Goal: Find specific page/section: Find specific page/section

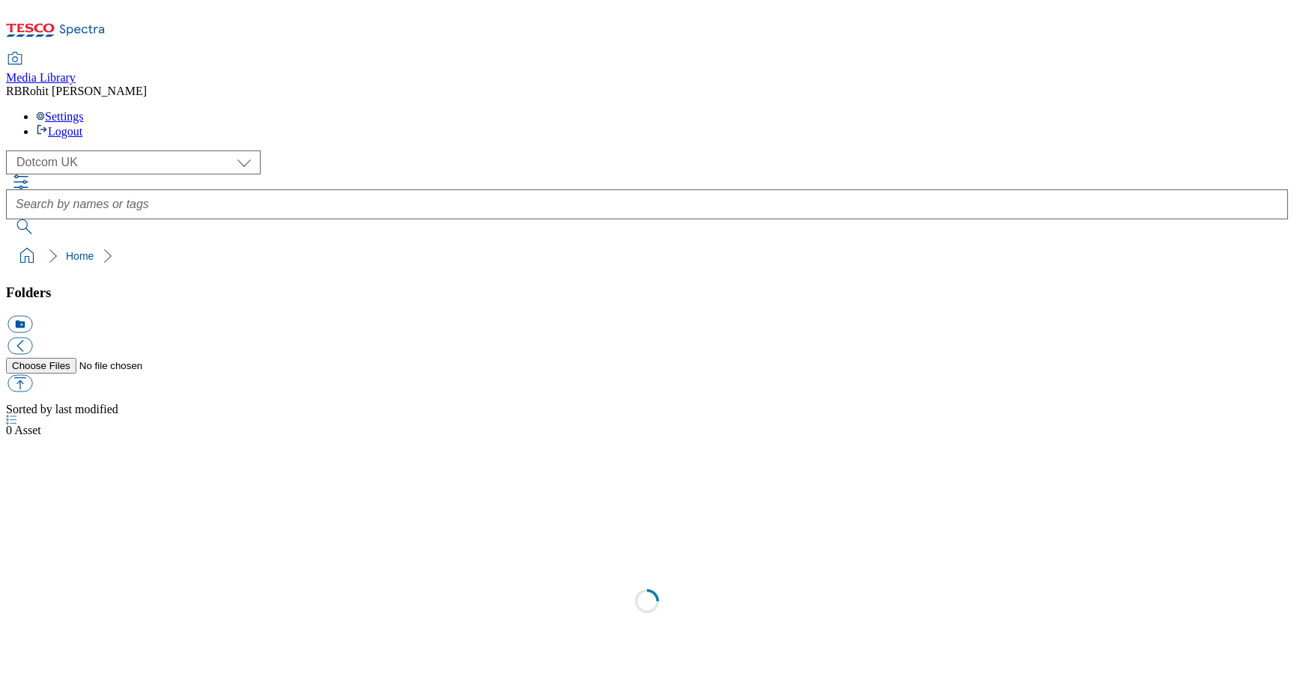
scroll to position [1, 0]
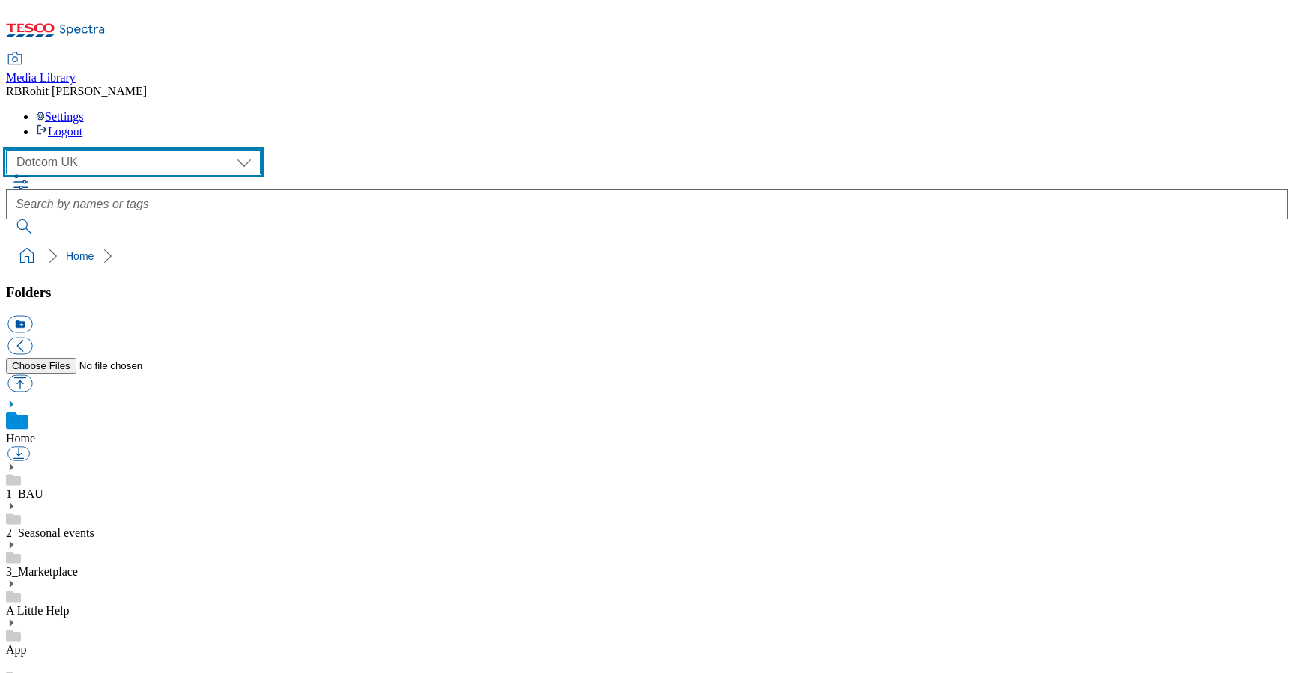
click at [151, 151] on select "Clubcard Marketing Clubcard ROI Dotcom UK GHS Marketing UK GHS ROI Realfood Tes…" at bounding box center [133, 163] width 255 height 24
select select "flare-ghs-mktg"
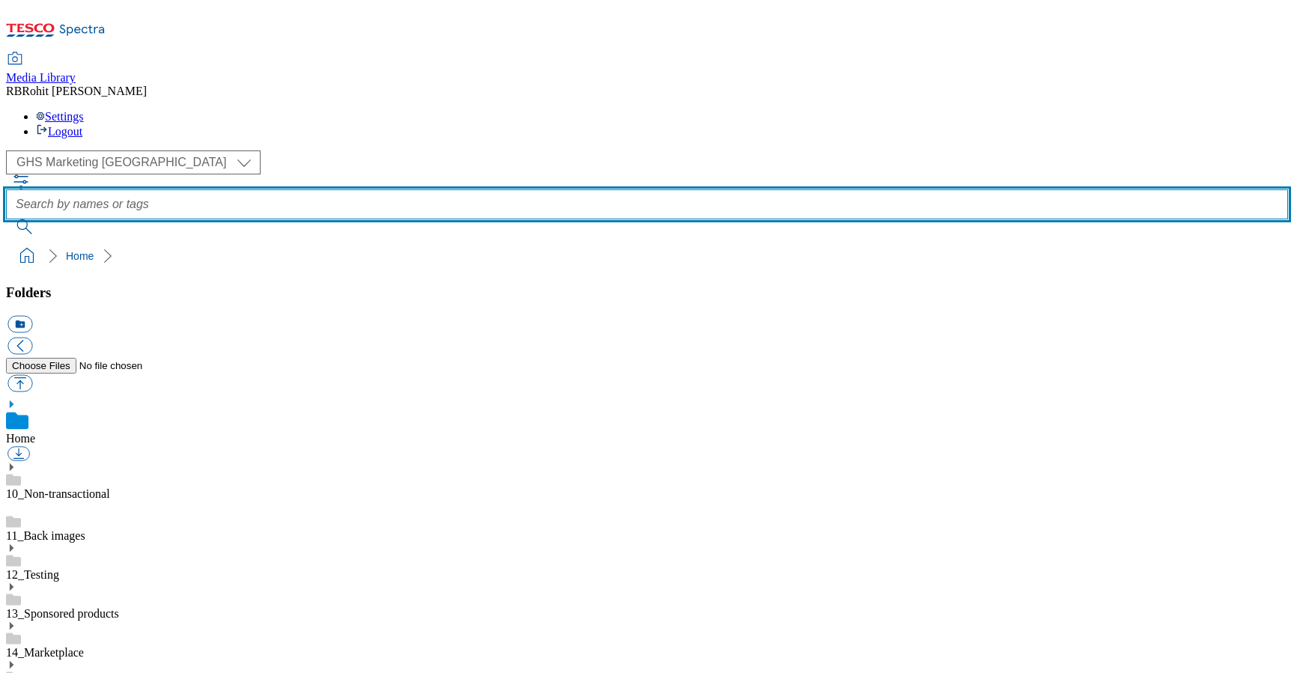
click at [506, 190] on input "text" at bounding box center [647, 205] width 1282 height 30
type input "christmas drinks"
click at [6, 219] on button "submit" at bounding box center [25, 226] width 39 height 15
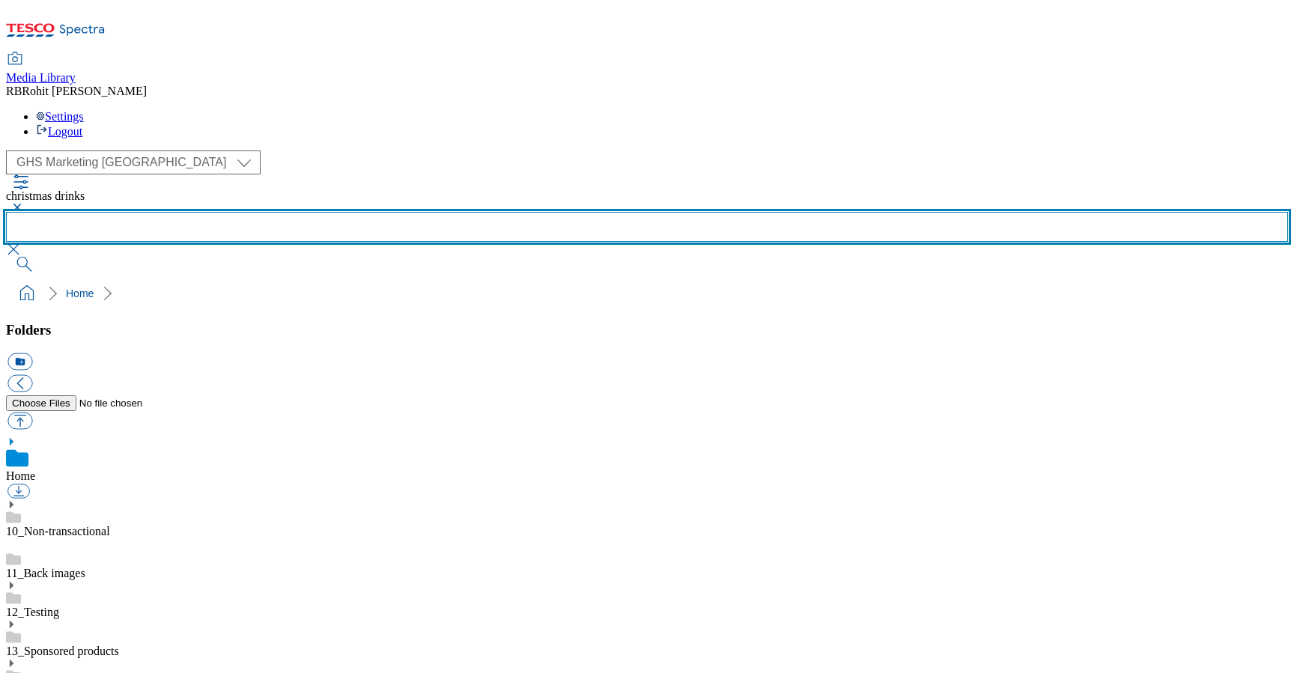
scroll to position [843, 0]
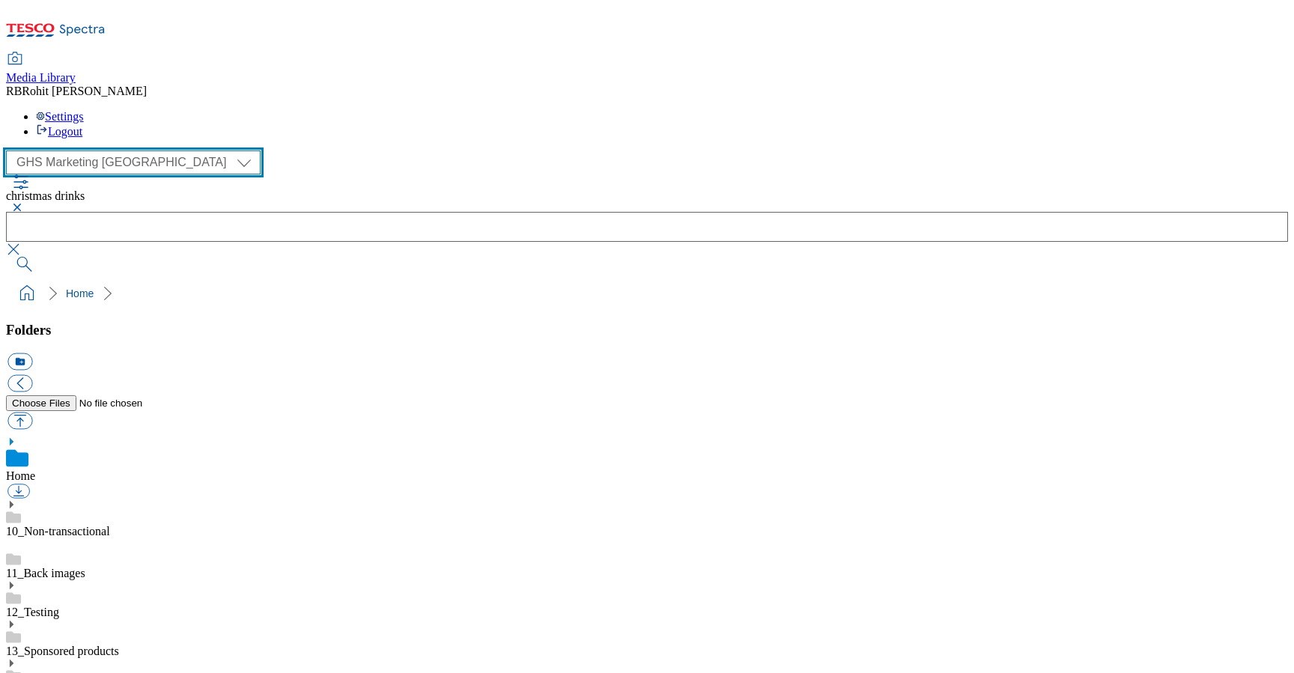
click at [144, 151] on select "Clubcard Marketing Clubcard ROI Dotcom UK GHS Marketing UK GHS ROI Realfood Tes…" at bounding box center [133, 163] width 255 height 24
click at [107, 151] on select "Clubcard Marketing Clubcard ROI Dotcom UK GHS Marketing UK GHS ROI Realfood Tes…" at bounding box center [133, 163] width 255 height 24
select select "flare-ghs-roi"
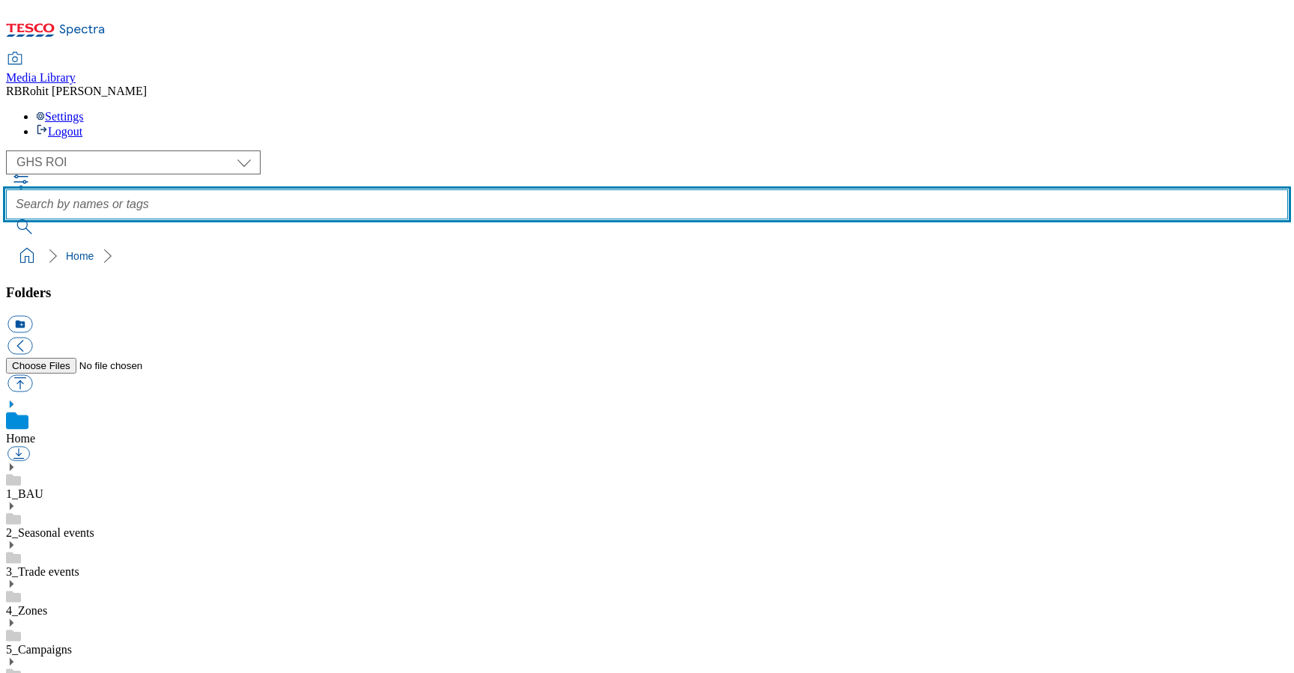
click at [473, 190] on input "text" at bounding box center [647, 205] width 1282 height 30
type input "christmasdrinks"
click at [6, 219] on button "submit" at bounding box center [25, 226] width 39 height 15
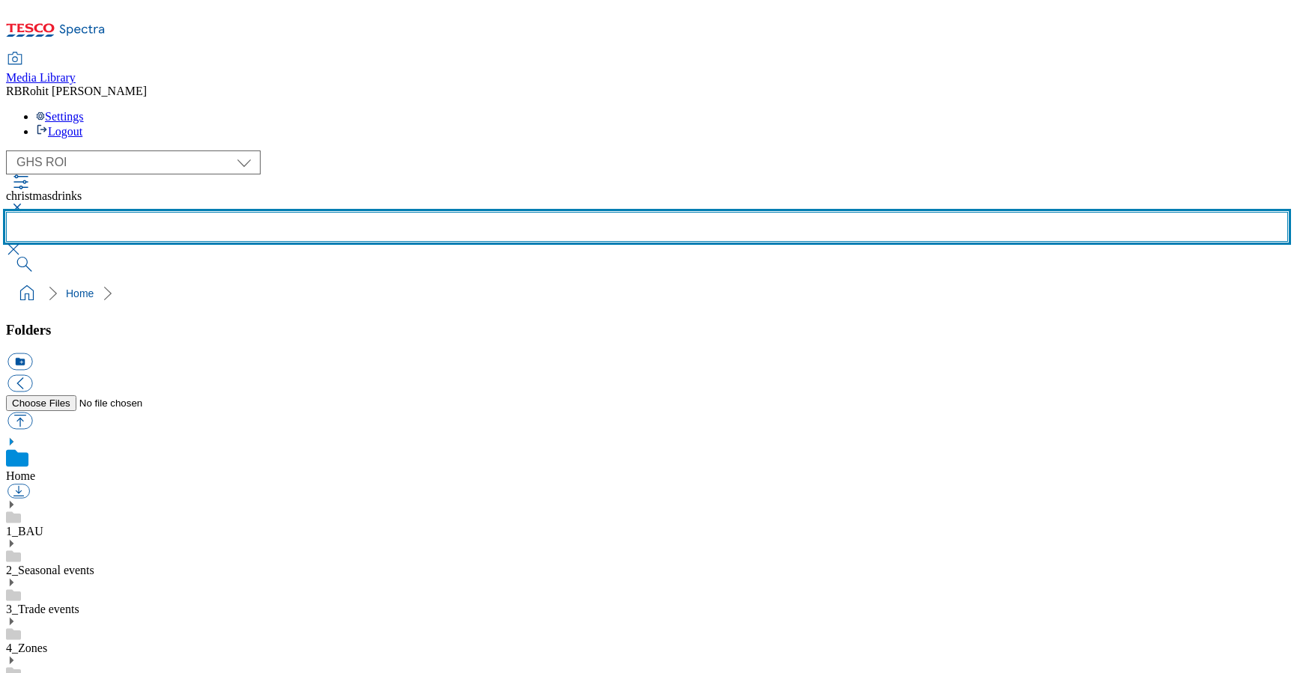
scroll to position [843, 0]
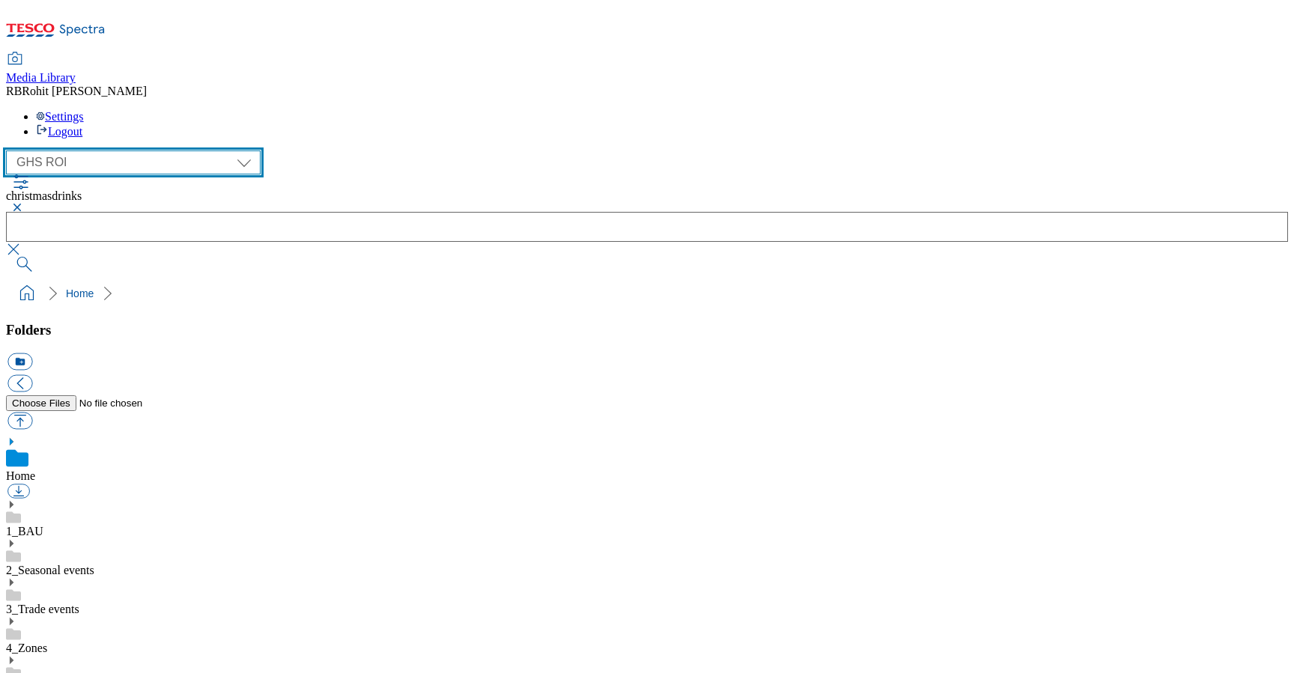
click at [95, 151] on select "Clubcard Marketing Clubcard ROI Dotcom UK GHS Marketing UK GHS ROI Realfood Tes…" at bounding box center [133, 163] width 255 height 24
select select "flare-homepage"
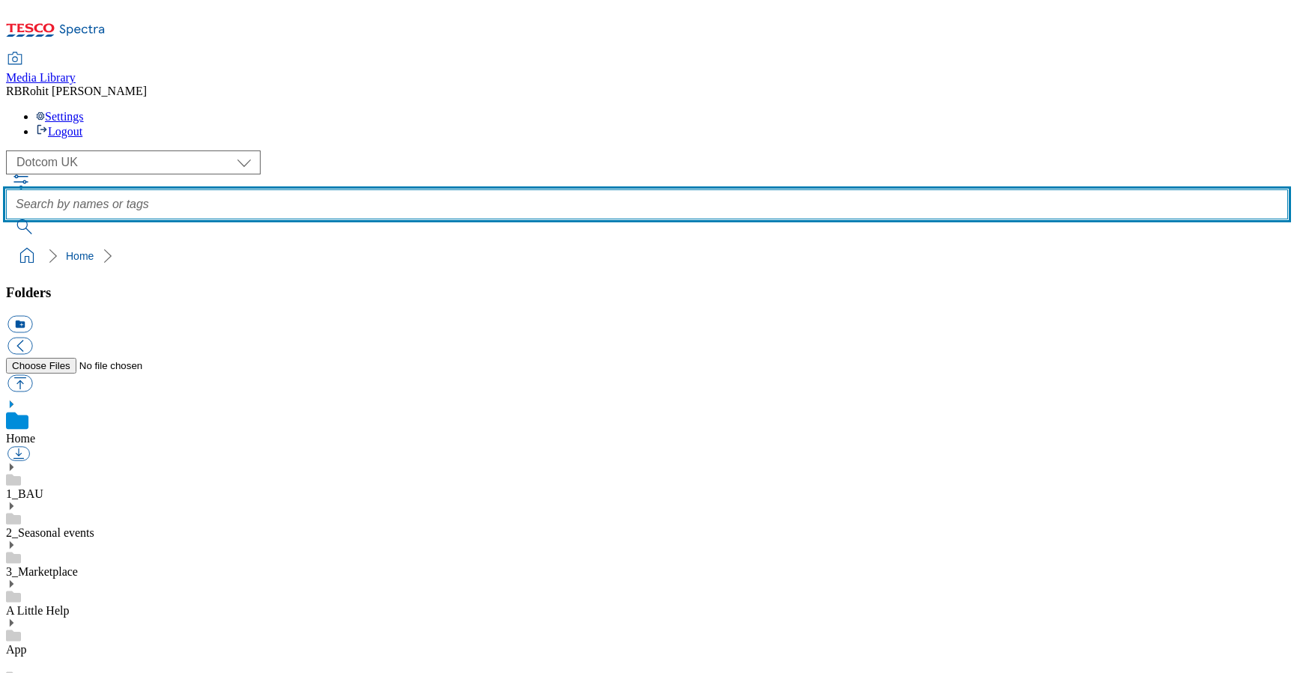
click at [470, 190] on input "text" at bounding box center [647, 205] width 1282 height 30
type input "christmasdrink"
click at [6, 219] on button "submit" at bounding box center [25, 226] width 39 height 15
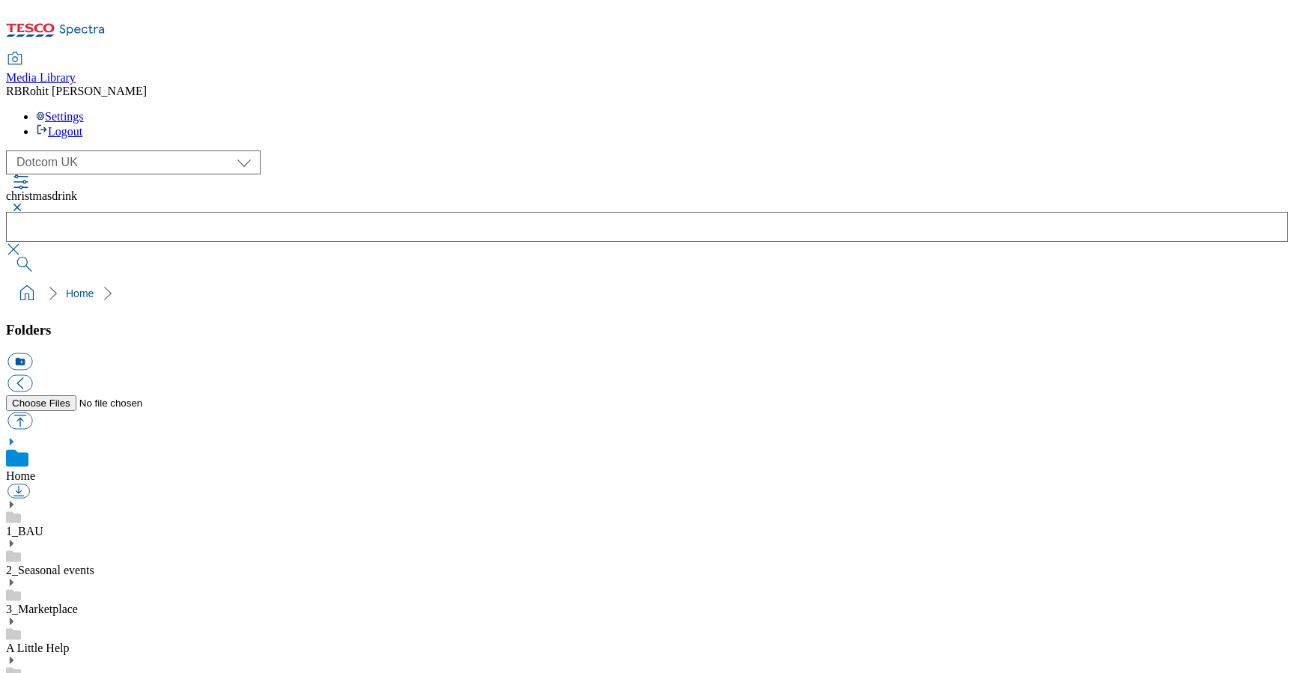
click at [24, 203] on button "button" at bounding box center [15, 207] width 18 height 9
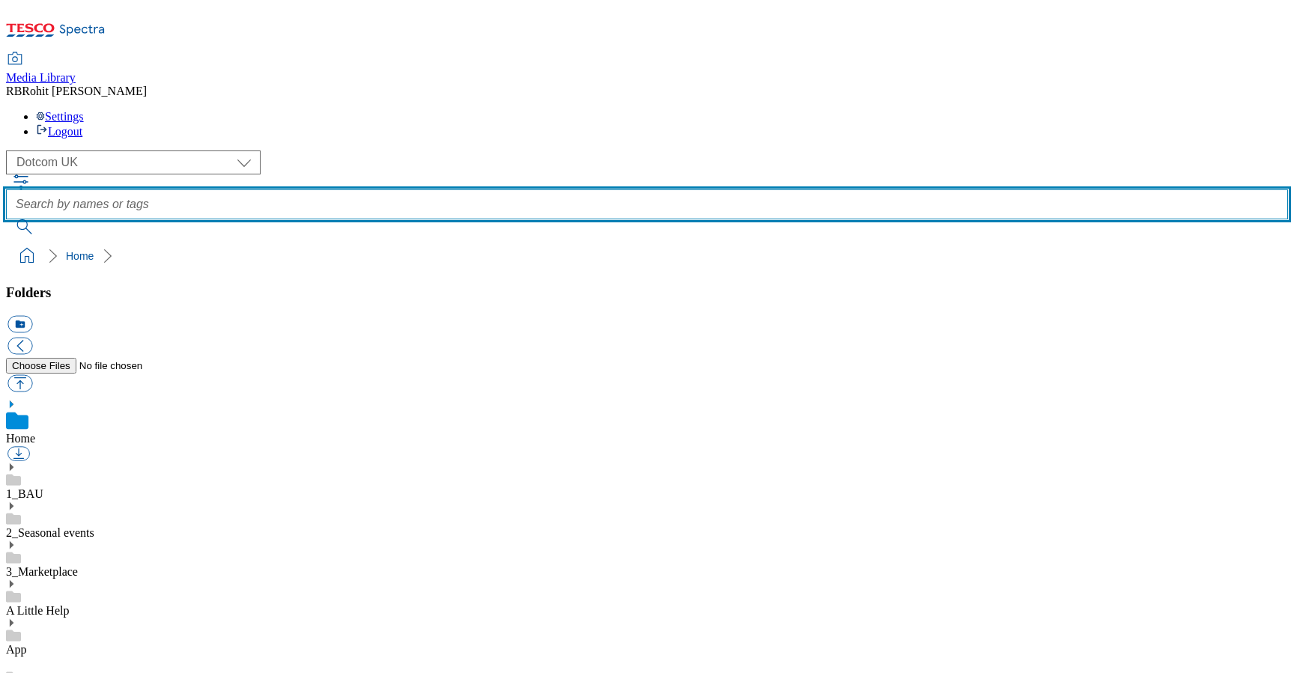
click at [536, 190] on input "text" at bounding box center [647, 205] width 1282 height 30
type input "christmasgifty"
click at [6, 219] on button "submit" at bounding box center [25, 226] width 39 height 15
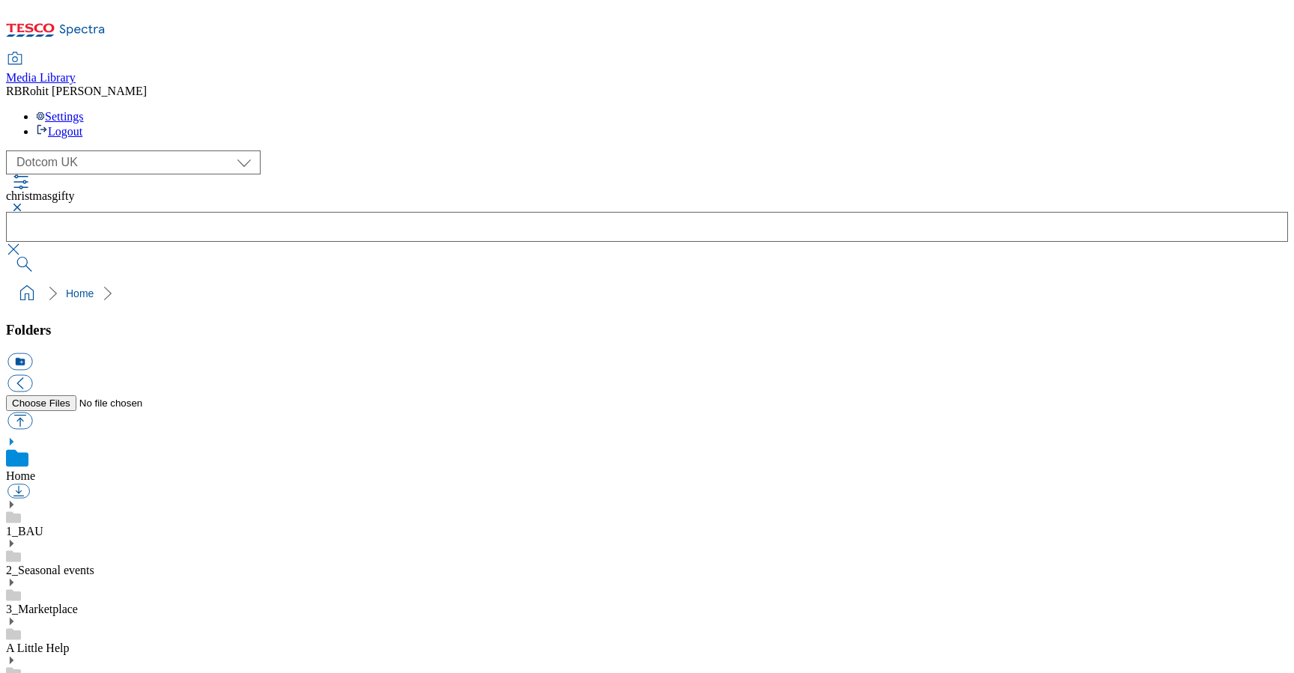
click at [24, 203] on button "button" at bounding box center [15, 207] width 18 height 9
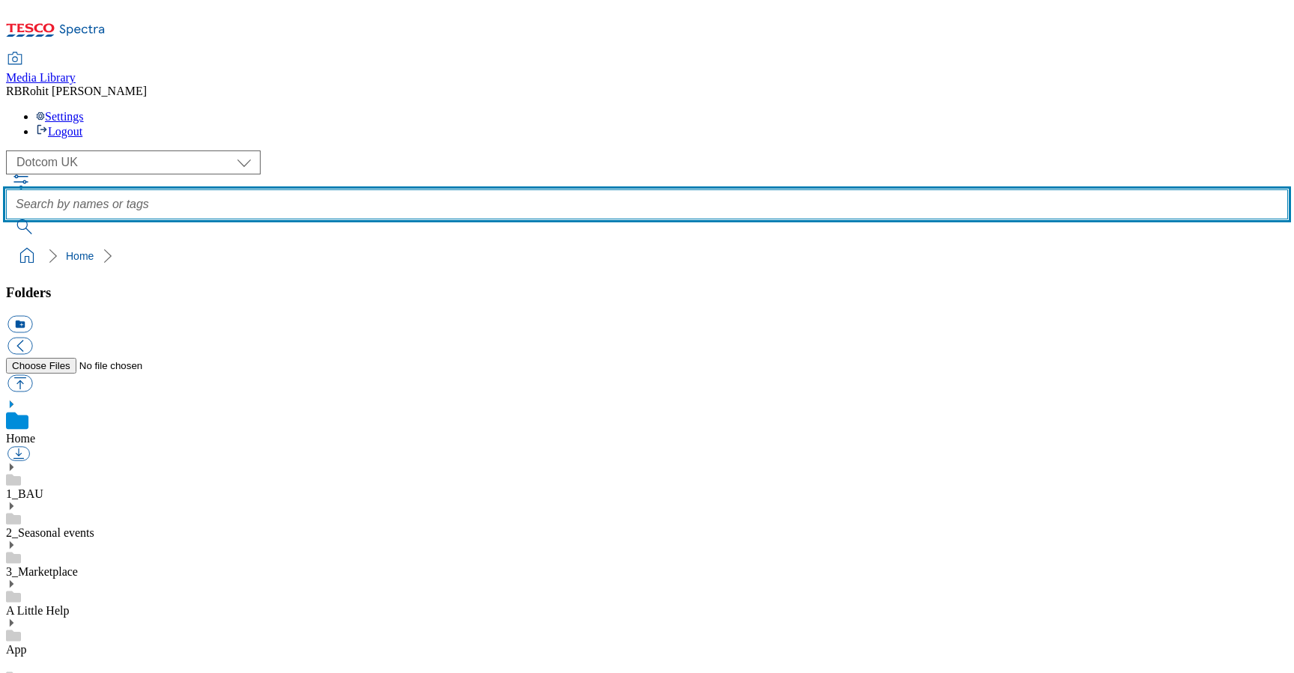
click at [524, 190] on input "text" at bounding box center [647, 205] width 1282 height 30
type input "christmasgift"
click at [6, 219] on button "submit" at bounding box center [25, 226] width 39 height 15
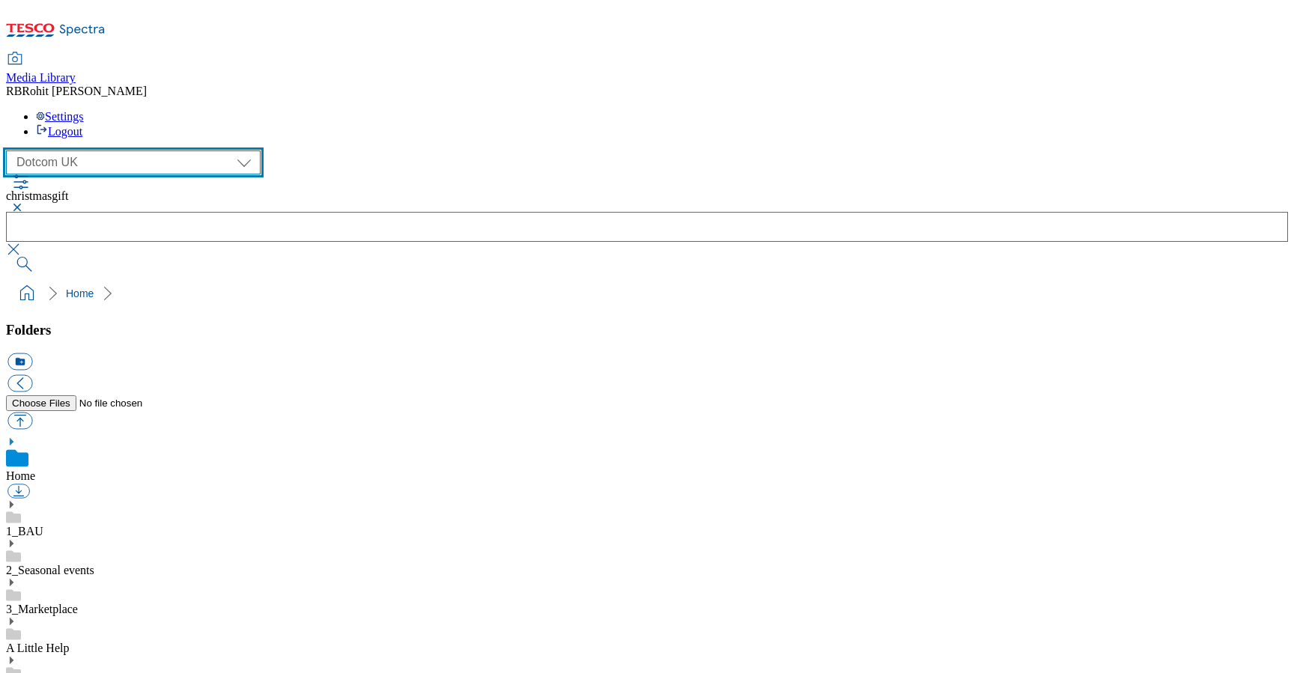
click at [120, 151] on select "Clubcard Marketing Clubcard ROI Dotcom UK GHS Marketing UK GHS ROI Realfood Tes…" at bounding box center [133, 163] width 255 height 24
select select "flare-ghs-mktg"
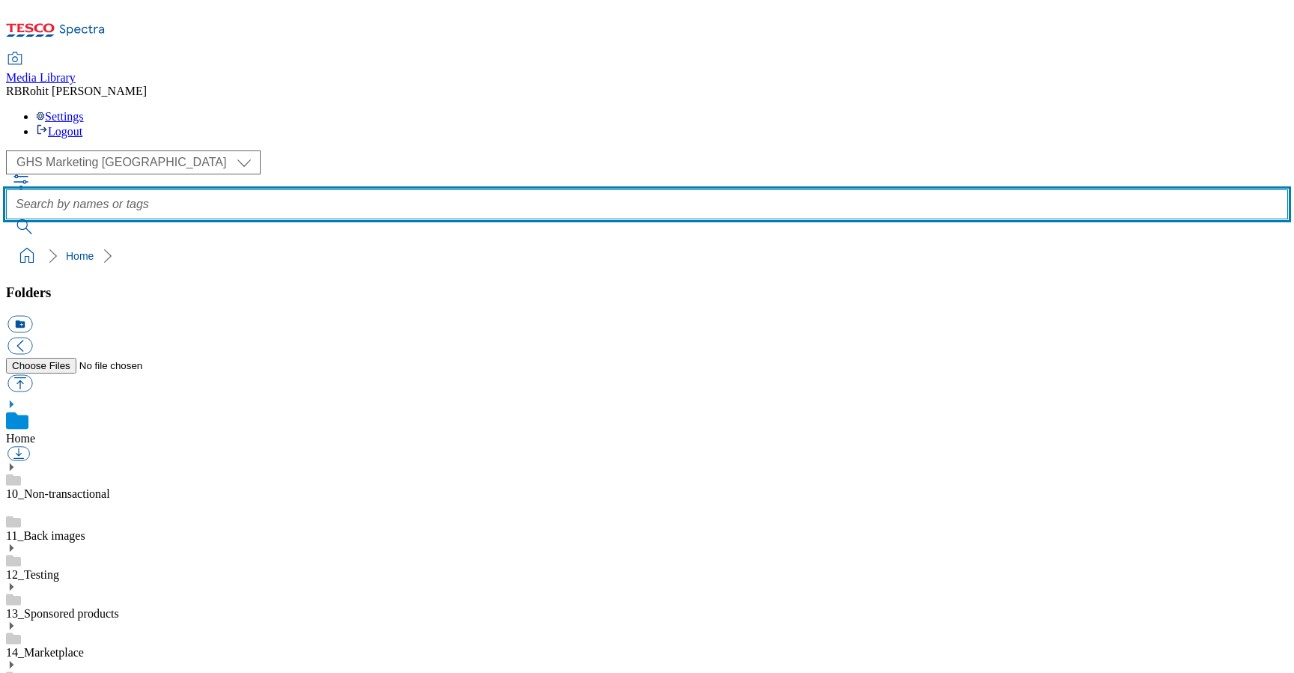
click at [515, 190] on input "text" at bounding box center [647, 205] width 1282 height 30
paste input "christmasgift"
type input "christmasgift"
click at [6, 219] on button "submit" at bounding box center [25, 226] width 39 height 15
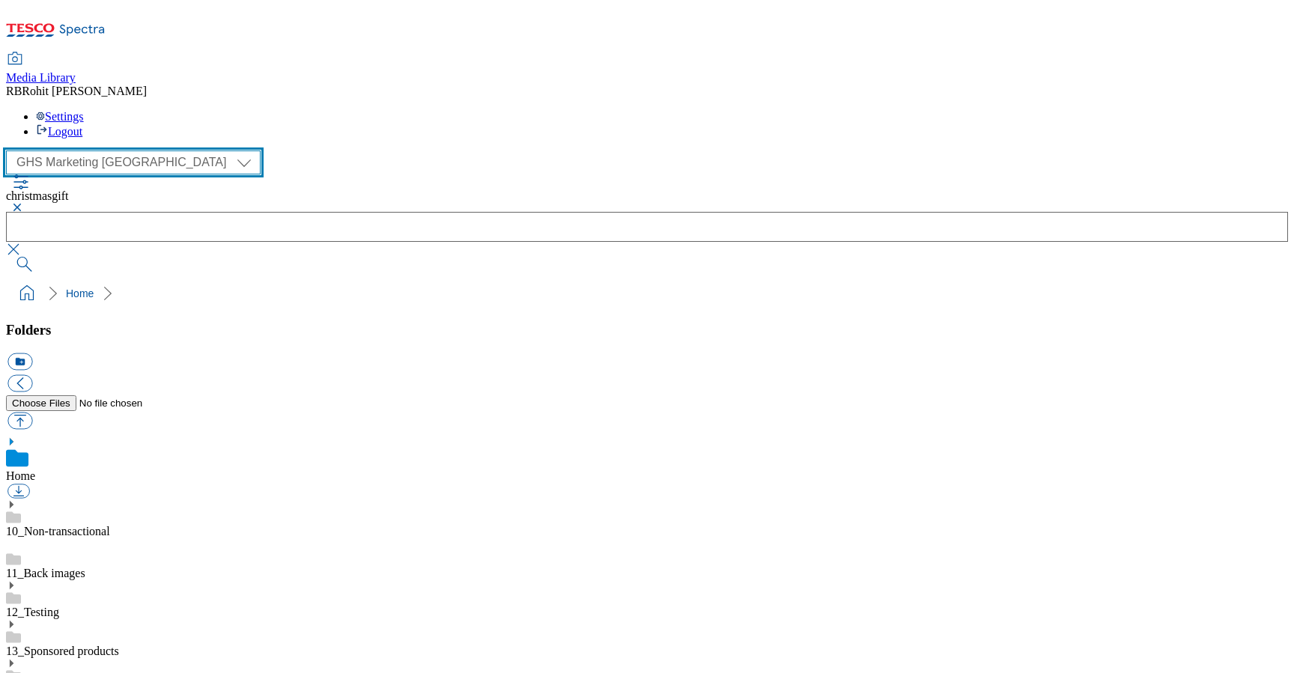
click at [57, 151] on select "Clubcard Marketing Clubcard ROI Dotcom UK GHS Marketing UK GHS ROI Realfood Tes…" at bounding box center [133, 163] width 255 height 24
select select "flare-ghs-roi"
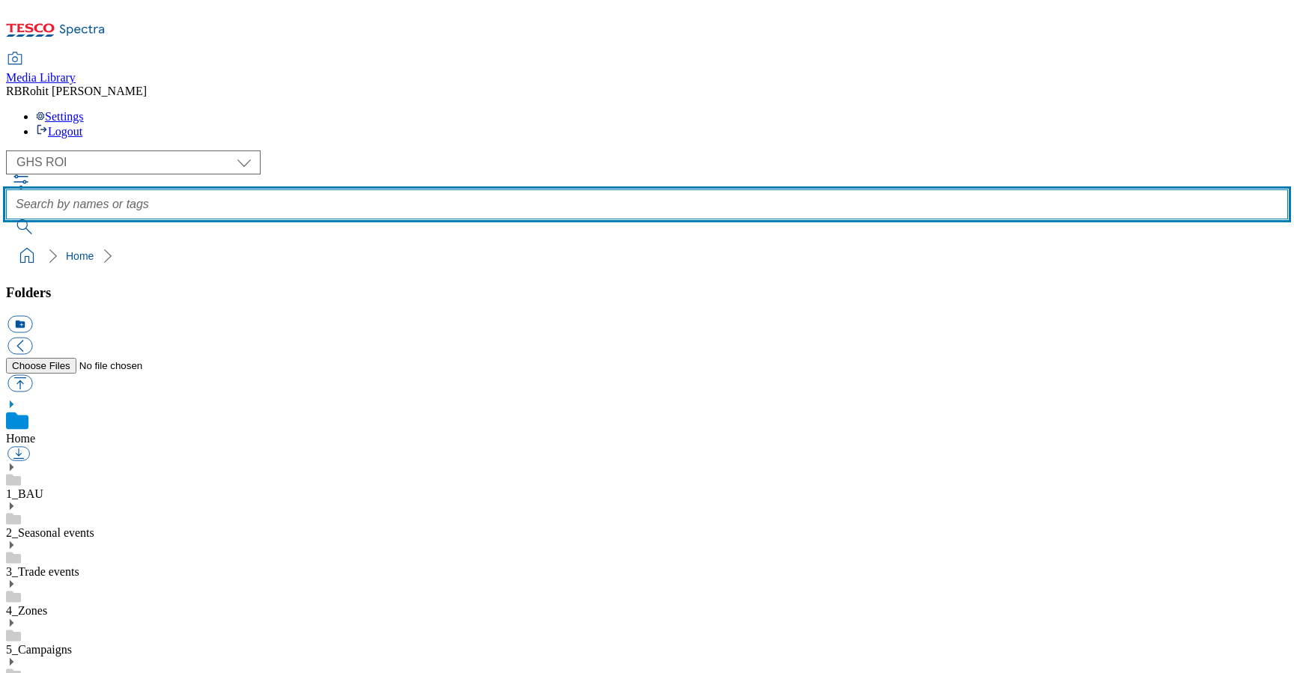
click at [487, 190] on input "text" at bounding box center [647, 205] width 1282 height 30
paste input "christmasgift"
type input "christmasgift"
click at [6, 219] on button "submit" at bounding box center [25, 226] width 39 height 15
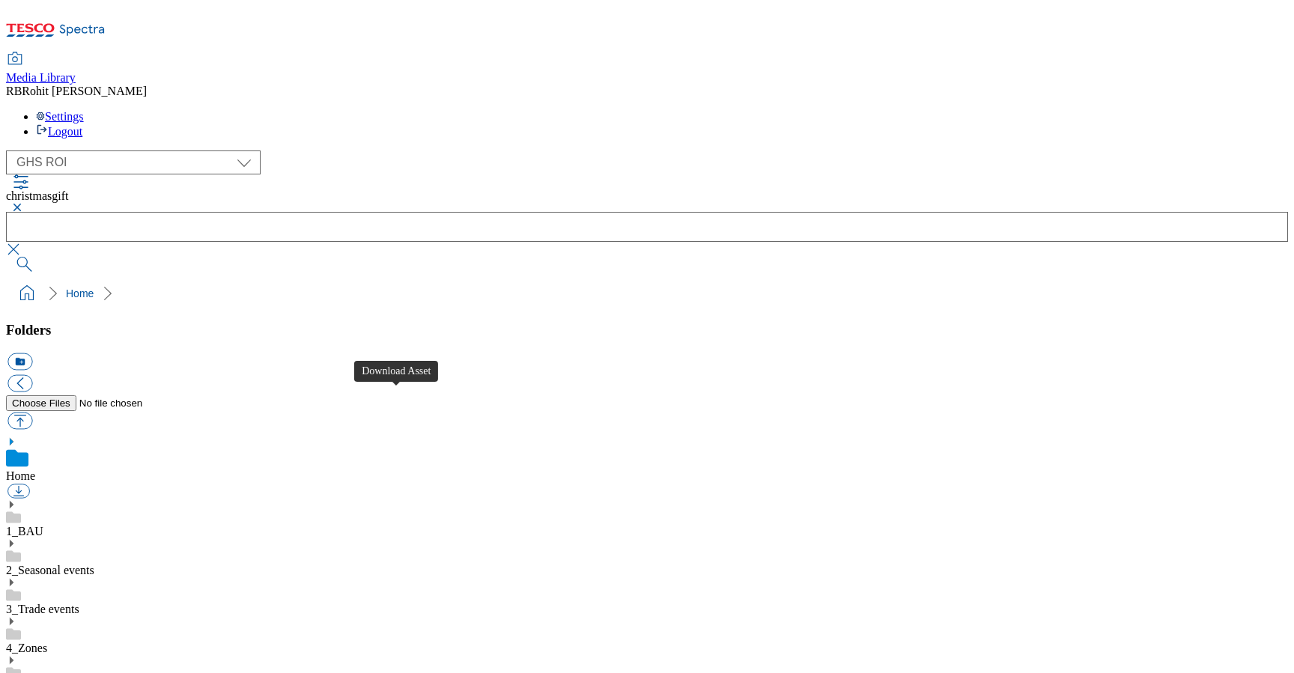
click at [24, 203] on button "button" at bounding box center [15, 207] width 18 height 9
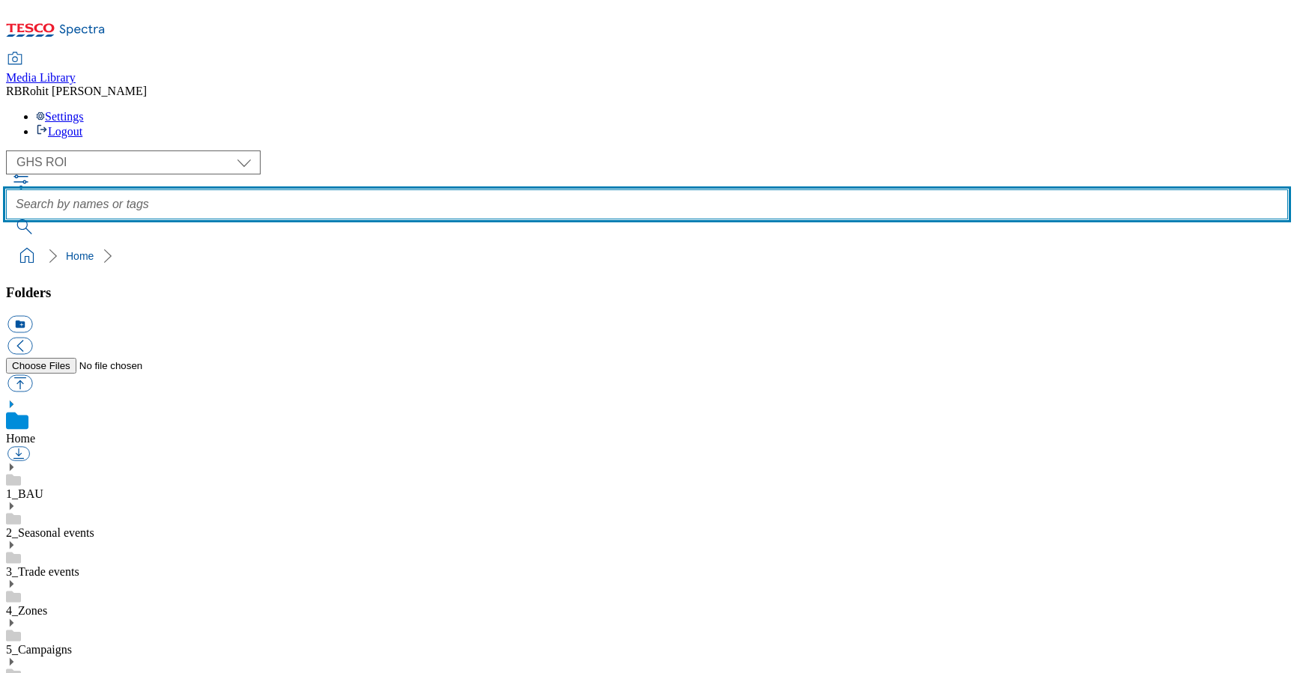
click at [524, 190] on input "text" at bounding box center [647, 205] width 1282 height 30
type input "christmasdecor"
click at [6, 219] on button "submit" at bounding box center [25, 226] width 39 height 15
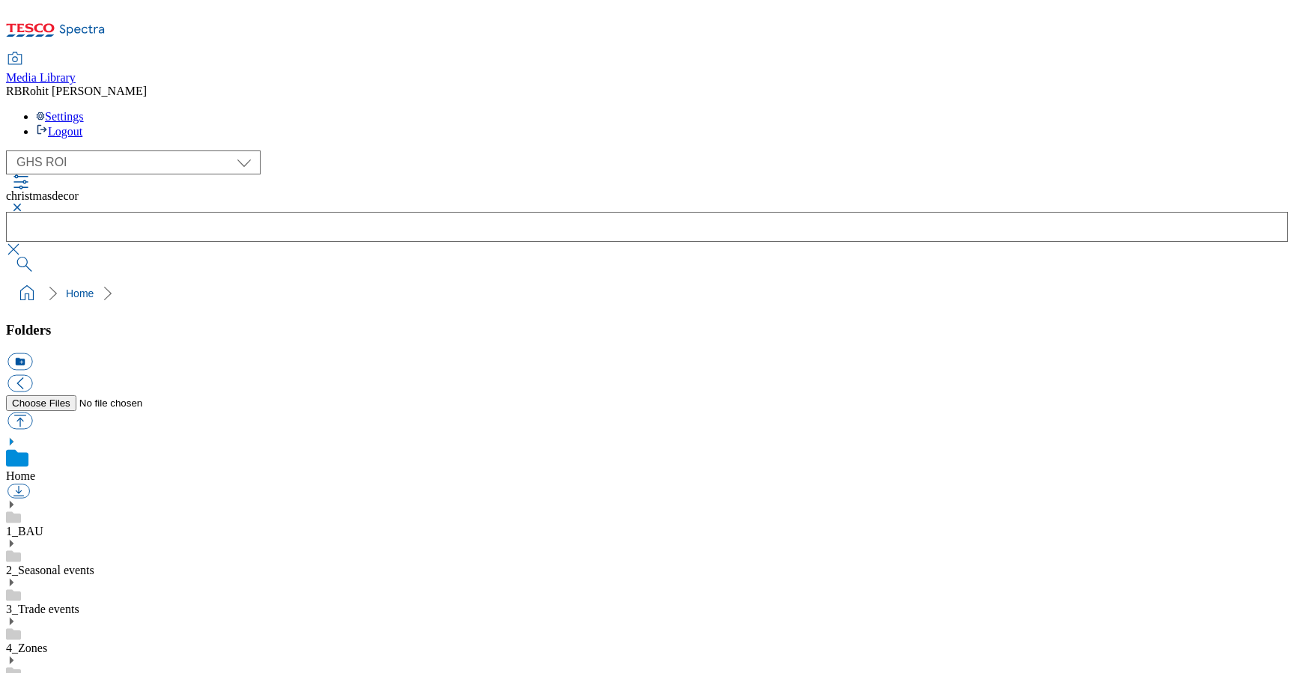
click at [24, 203] on button "button" at bounding box center [15, 207] width 18 height 9
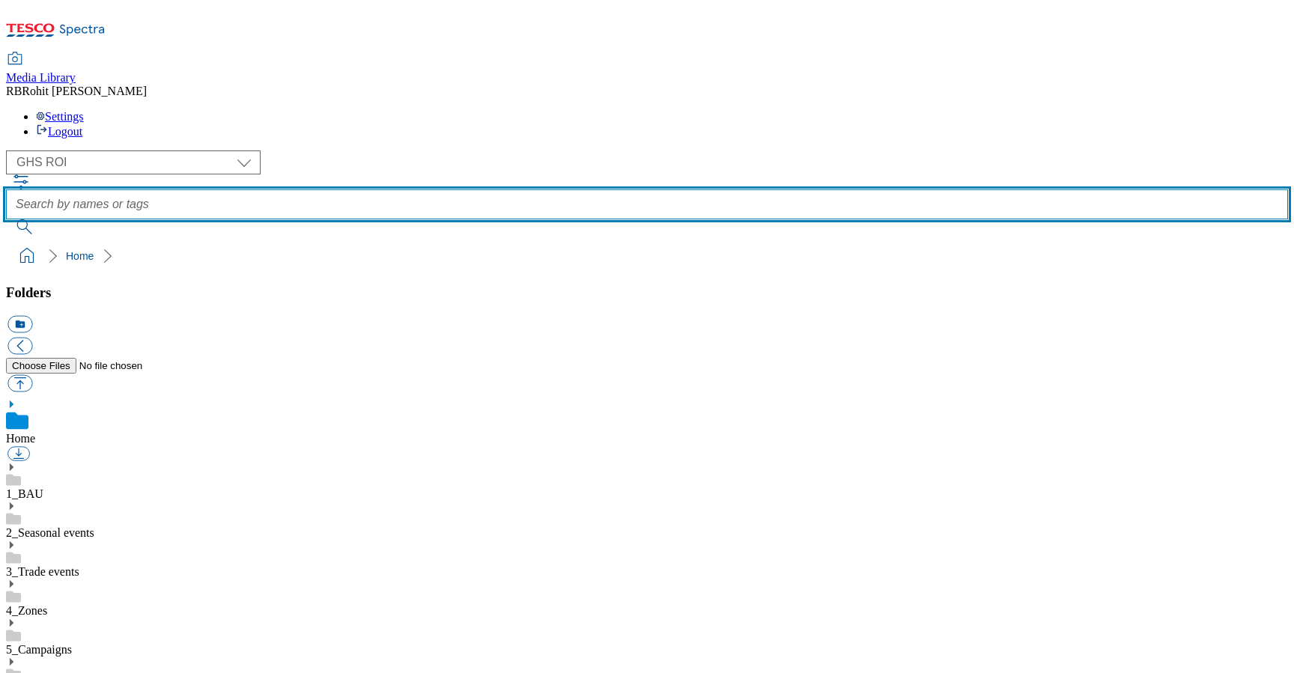
click at [538, 190] on input "text" at bounding box center [647, 205] width 1282 height 30
type input "decor"
click at [6, 219] on button "submit" at bounding box center [25, 226] width 39 height 15
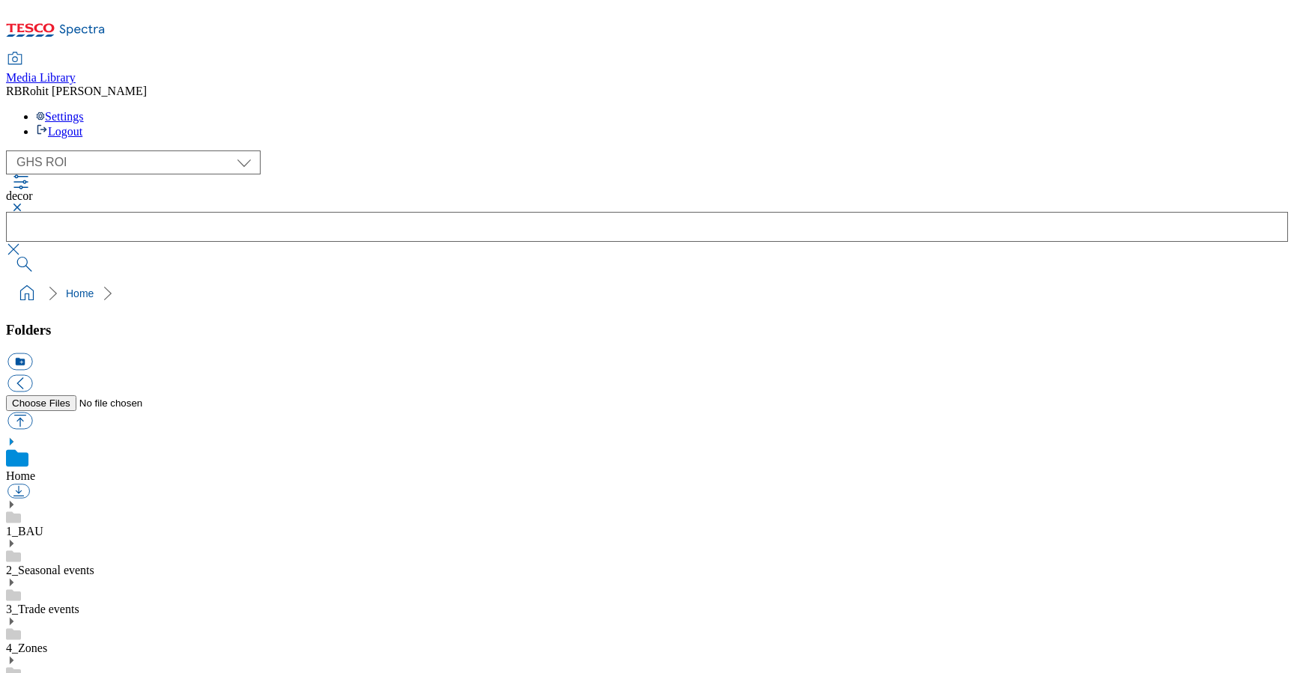
scroll to position [383, 0]
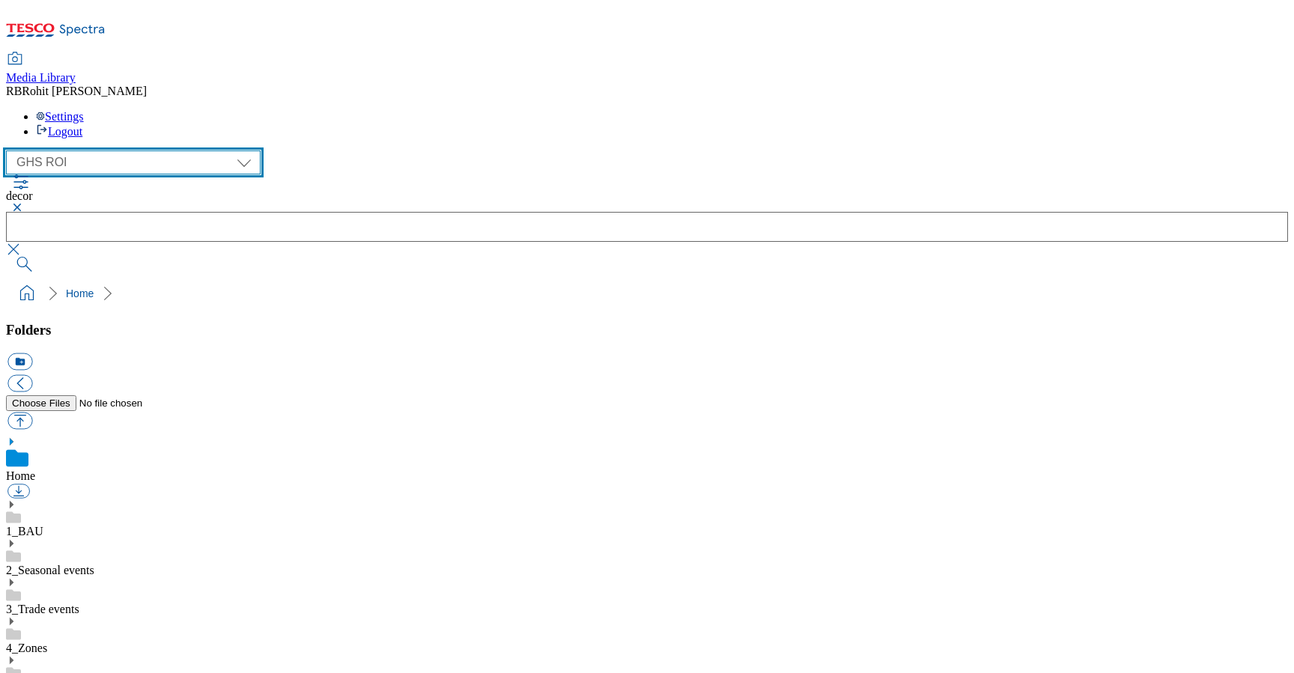
click at [122, 151] on select "Clubcard Marketing Clubcard ROI Dotcom UK GHS Marketing UK GHS ROI Realfood Tes…" at bounding box center [133, 163] width 255 height 24
select select "flare-ghs-mktg"
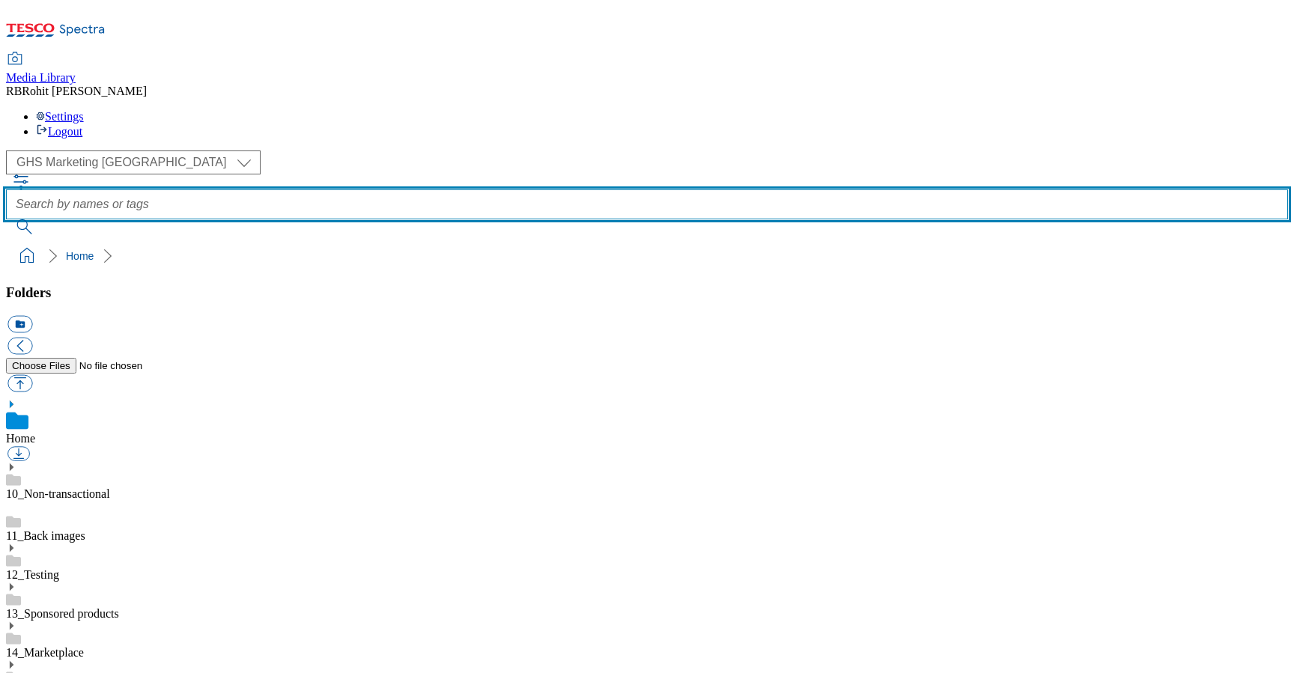
click at [493, 190] on input "text" at bounding box center [647, 205] width 1282 height 30
type input "decor"
click at [6, 219] on button "submit" at bounding box center [25, 226] width 39 height 15
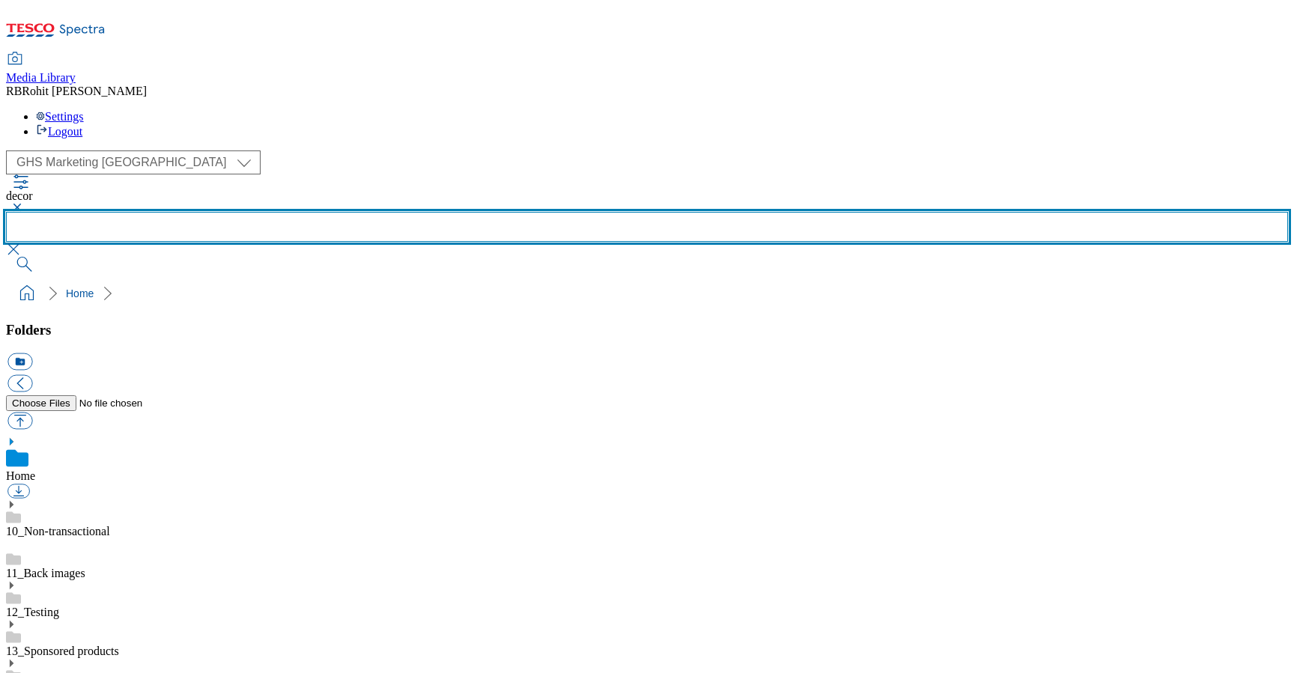
scroll to position [843, 0]
